Goal: Information Seeking & Learning: Compare options

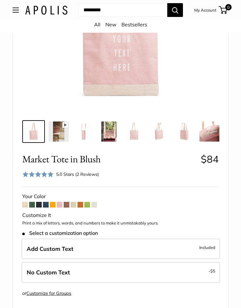
scroll to position [139, 0]
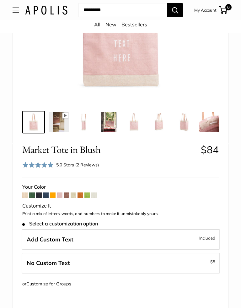
click at [79, 128] on img at bounding box center [84, 123] width 20 height 20
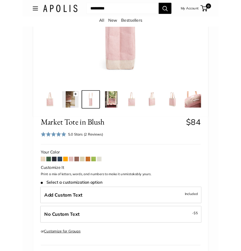
scroll to position [101, 0]
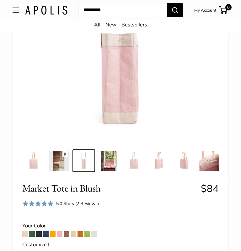
click at [117, 162] on img at bounding box center [109, 161] width 20 height 20
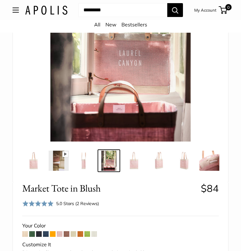
click at [139, 161] on img at bounding box center [134, 161] width 20 height 20
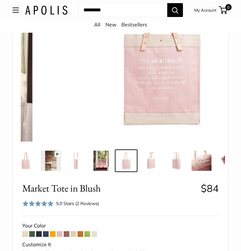
scroll to position [0, 8]
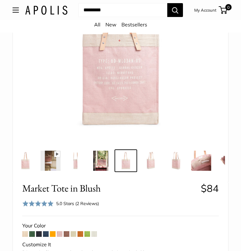
click at [156, 161] on img at bounding box center [151, 161] width 20 height 20
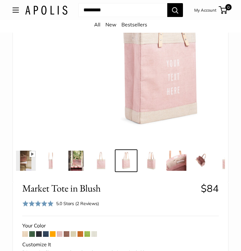
scroll to position [0, 33]
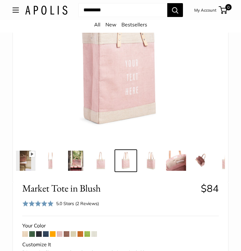
click at [176, 160] on img at bounding box center [176, 161] width 20 height 20
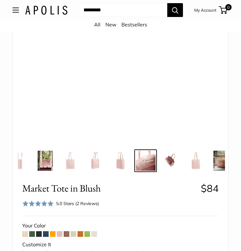
scroll to position [0, 77]
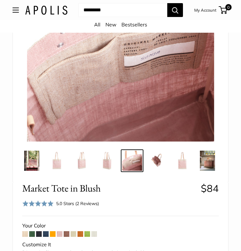
click at [166, 157] on img at bounding box center [157, 161] width 20 height 20
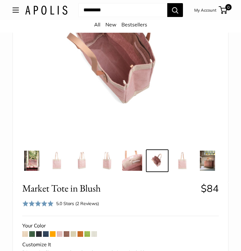
click at [187, 156] on img at bounding box center [183, 161] width 20 height 20
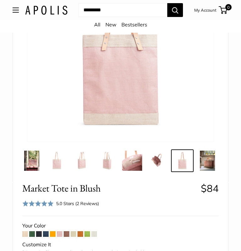
click at [217, 157] on img at bounding box center [208, 161] width 20 height 20
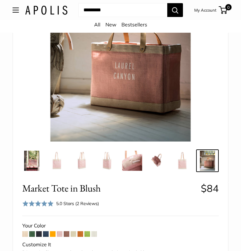
click at [24, 153] on img at bounding box center [32, 161] width 20 height 20
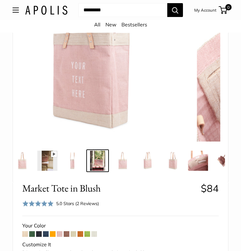
scroll to position [0, 0]
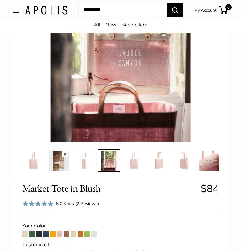
click at [30, 162] on img at bounding box center [34, 161] width 20 height 20
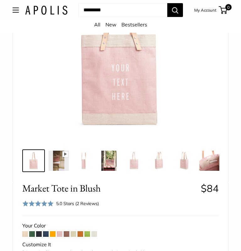
click at [58, 162] on img at bounding box center [59, 161] width 20 height 20
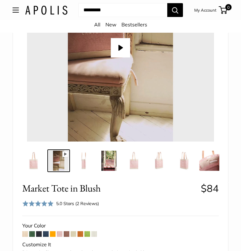
scroll to position [55, 0]
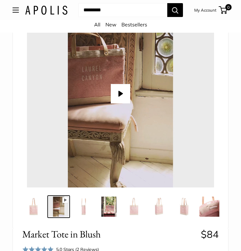
click at [122, 91] on button "Play" at bounding box center [120, 93] width 19 height 19
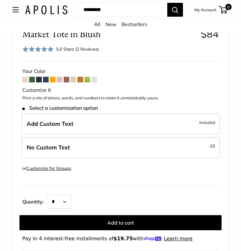
scroll to position [255, 0]
click at [42, 79] on span at bounding box center [39, 80] width 6 height 6
type input "*****"
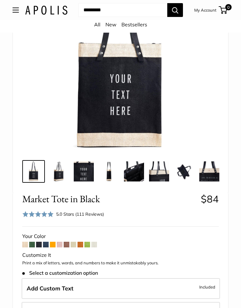
scroll to position [106, 0]
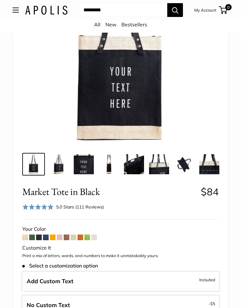
click at [46, 239] on span at bounding box center [46, 238] width 6 height 6
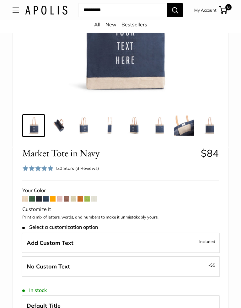
scroll to position [135, 0]
click at [62, 201] on span at bounding box center [60, 199] width 6 height 6
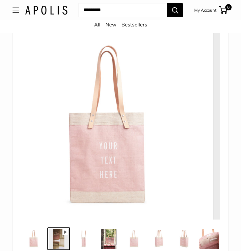
scroll to position [34, 0]
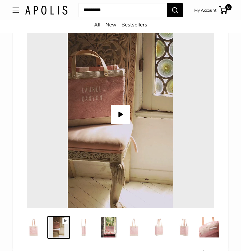
click at [140, 233] on img at bounding box center [134, 227] width 20 height 20
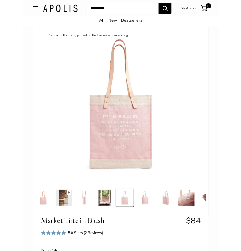
scroll to position [0, 0]
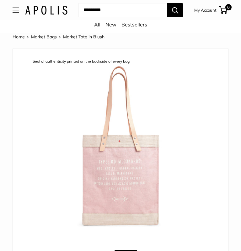
click at [13, 8] on button "Open menu" at bounding box center [16, 10] width 6 height 5
